Goal: Check status

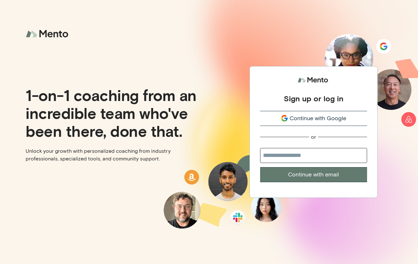
click at [299, 125] on button "Continue with Google" at bounding box center [313, 118] width 107 height 15
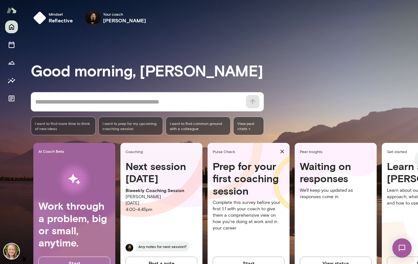
scroll to position [24, 0]
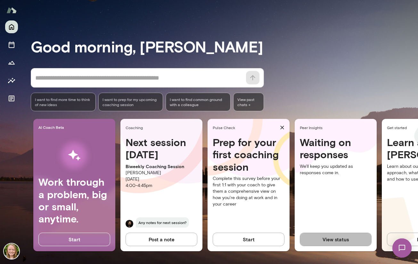
click at [319, 239] on button "View status" at bounding box center [336, 239] width 72 height 13
